Goal: Check status: Check status

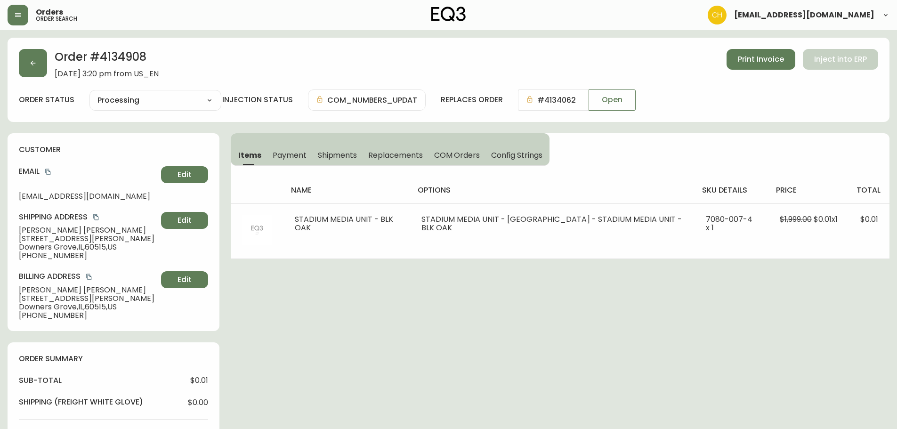
select select "PROCESSING"
click at [34, 62] on icon "button" at bounding box center [33, 63] width 8 height 8
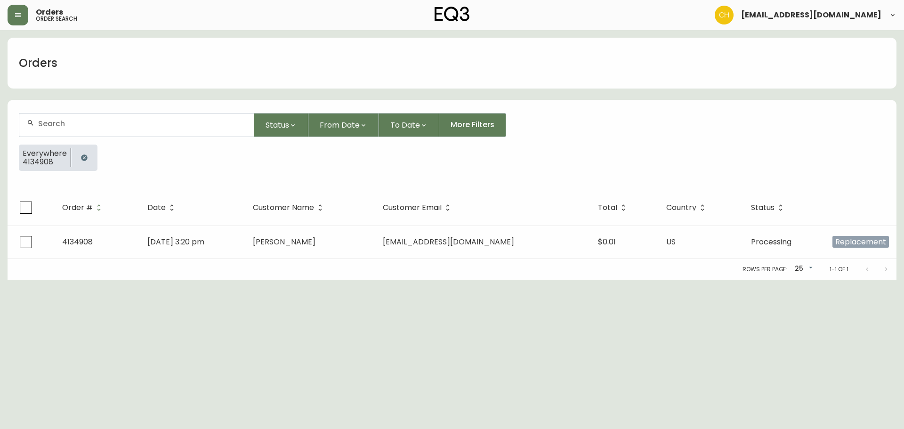
click at [50, 117] on div at bounding box center [136, 125] width 235 height 23
type input "4135245"
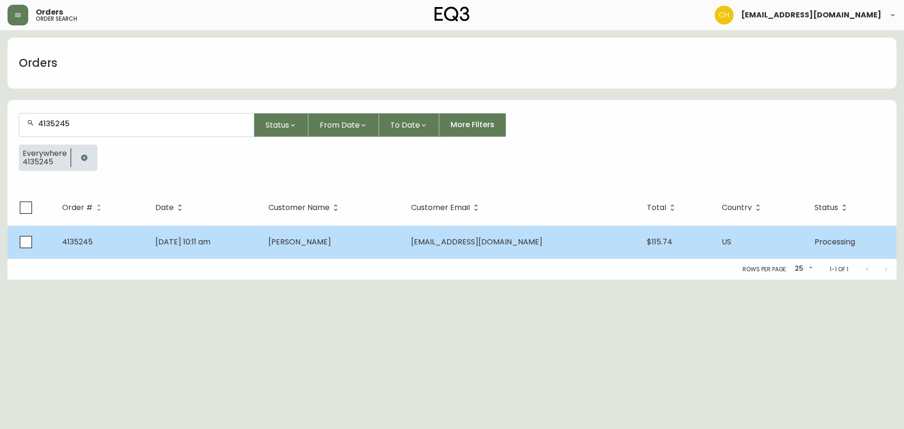
click at [238, 235] on td "[DATE] 10:11 am" at bounding box center [204, 242] width 113 height 33
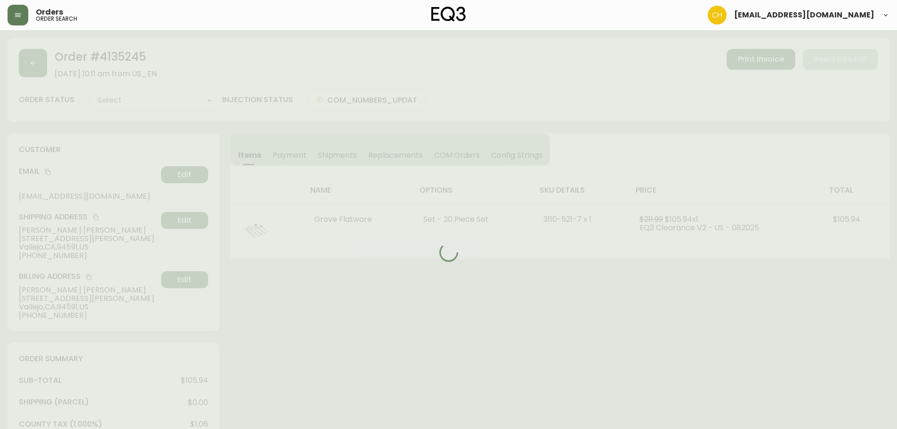
type input "Processing"
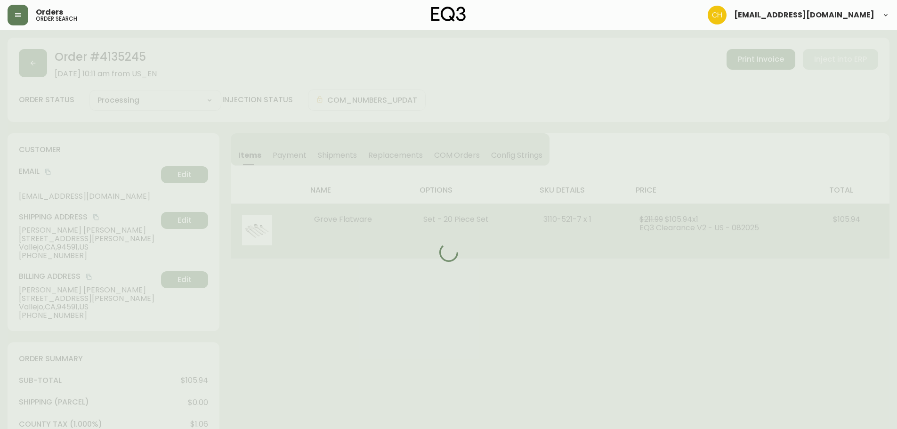
select select "PROCESSING"
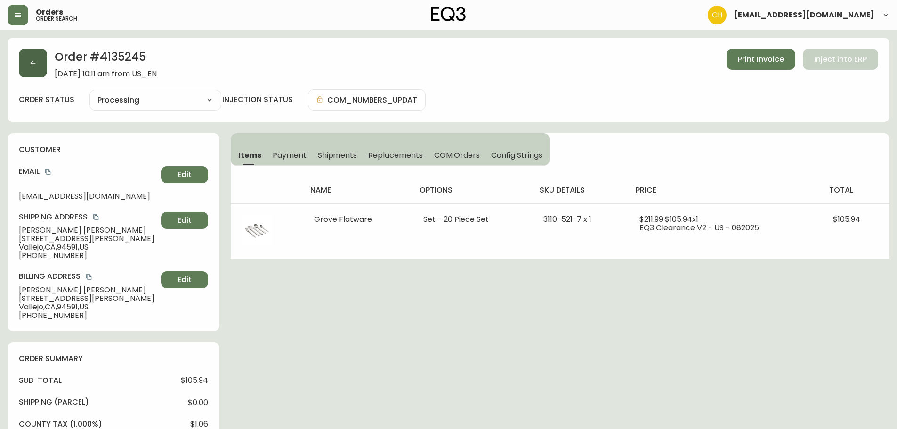
click at [34, 55] on button "button" at bounding box center [33, 63] width 28 height 28
